Goal: Task Accomplishment & Management: Manage account settings

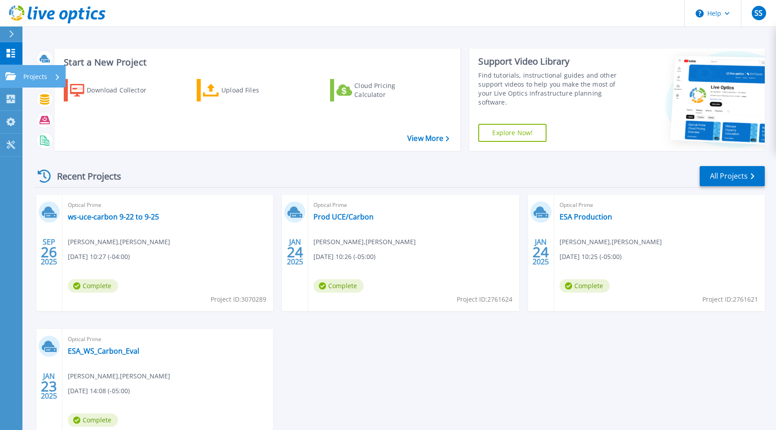
click at [8, 75] on icon at bounding box center [10, 76] width 11 height 8
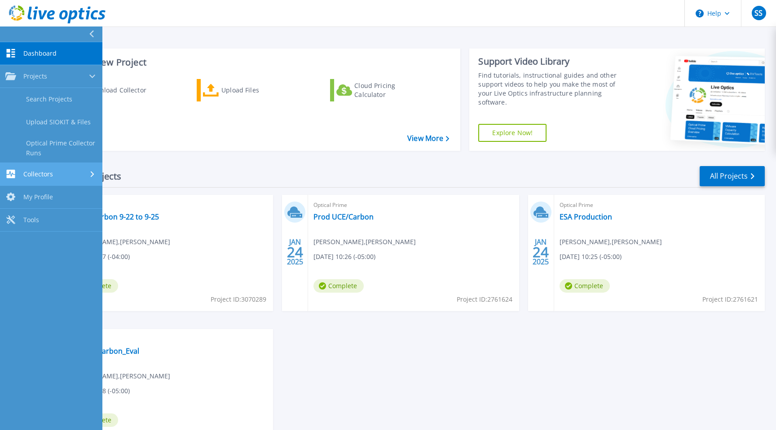
click at [33, 171] on span "Collectors" at bounding box center [38, 174] width 30 height 8
click at [22, 169] on link "My Profile My Profile" at bounding box center [51, 168] width 102 height 23
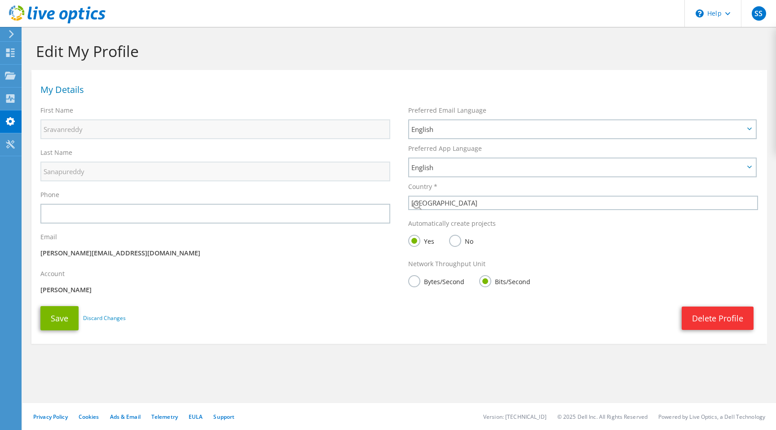
select select "224"
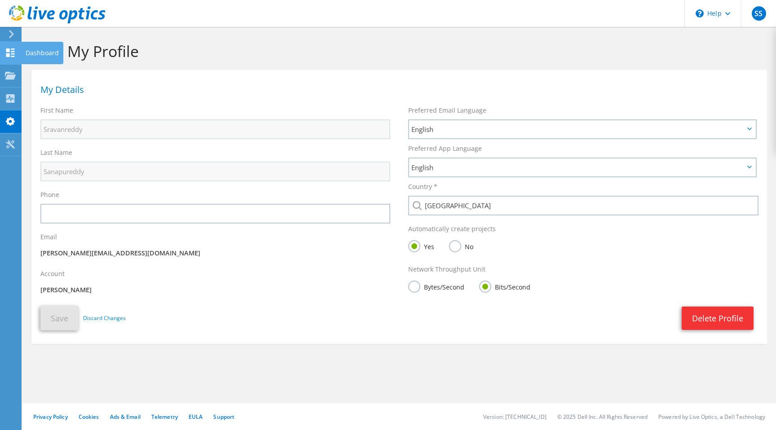
click at [29, 53] on div "Dashboard" at bounding box center [42, 53] width 42 height 22
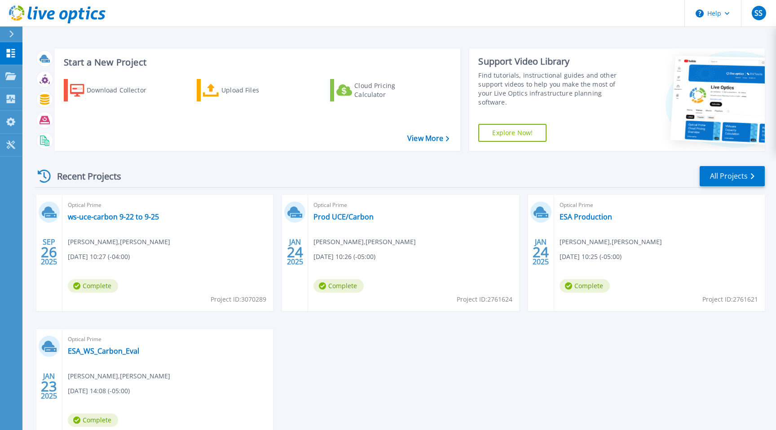
click at [547, 174] on div "Recent Projects All Projects" at bounding box center [400, 176] width 730 height 22
click at [637, 40] on div "Start a New Project Download Collector Upload Files Cloud Pricing Calculator Vi…" at bounding box center [398, 235] width 753 height 470
